Goal: Task Accomplishment & Management: Use online tool/utility

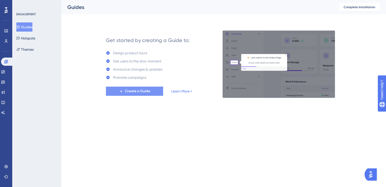
click at [128, 90] on span "Create a Guide" at bounding box center [137, 91] width 25 height 6
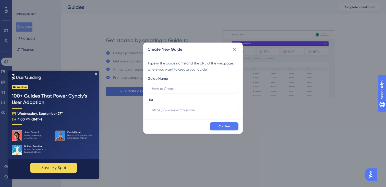
click at [94, 73] on img at bounding box center [53, 115] width 91 height 88
click at [187, 110] on input "text" at bounding box center [193, 110] width 82 height 6
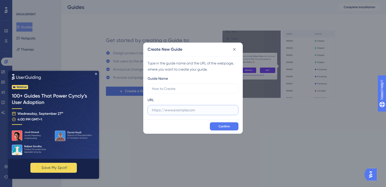
paste input "[URL][DOMAIN_NAME]"
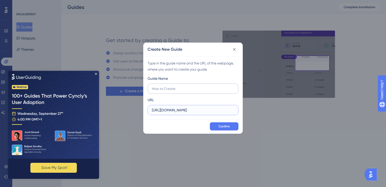
type input "[URL][DOMAIN_NAME]"
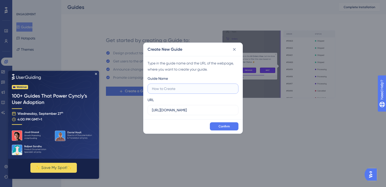
click at [189, 87] on input "text" at bounding box center [193, 89] width 82 height 6
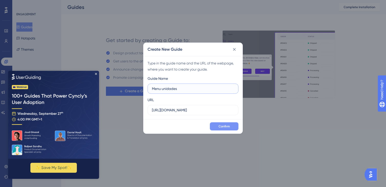
type input "Menu unidades"
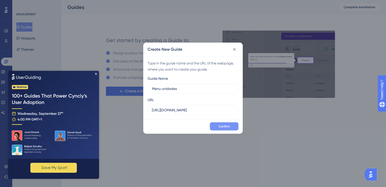
click at [232, 124] on button "Confirm" at bounding box center [224, 127] width 29 height 8
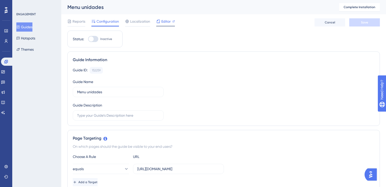
click at [162, 23] on span "Editor" at bounding box center [165, 21] width 9 height 6
